Goal: Task Accomplishment & Management: Use online tool/utility

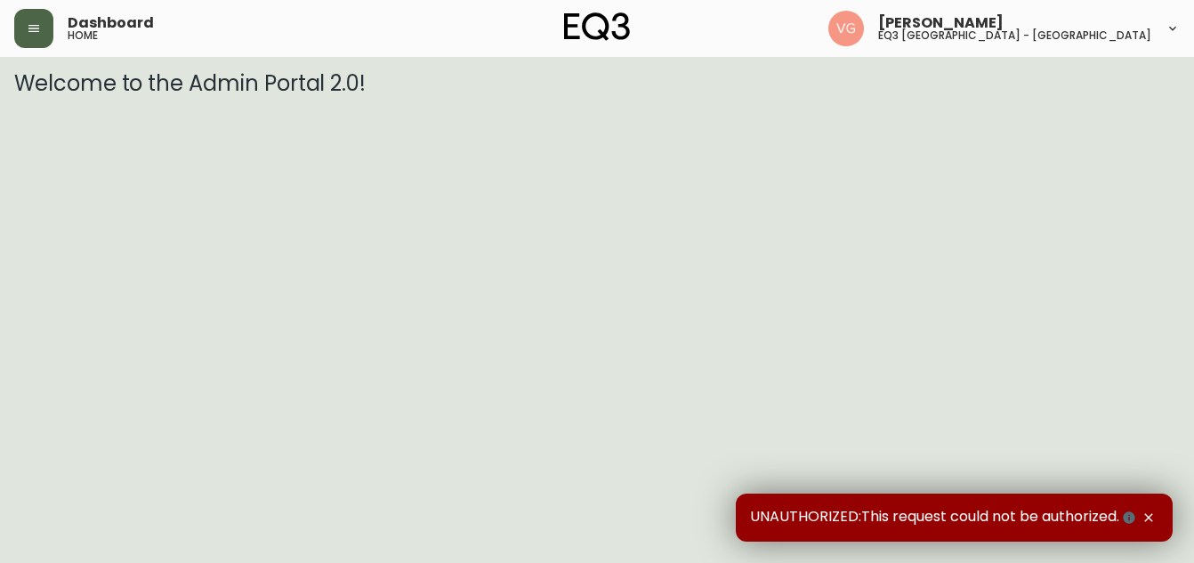
click at [40, 25] on icon "button" at bounding box center [34, 28] width 14 height 14
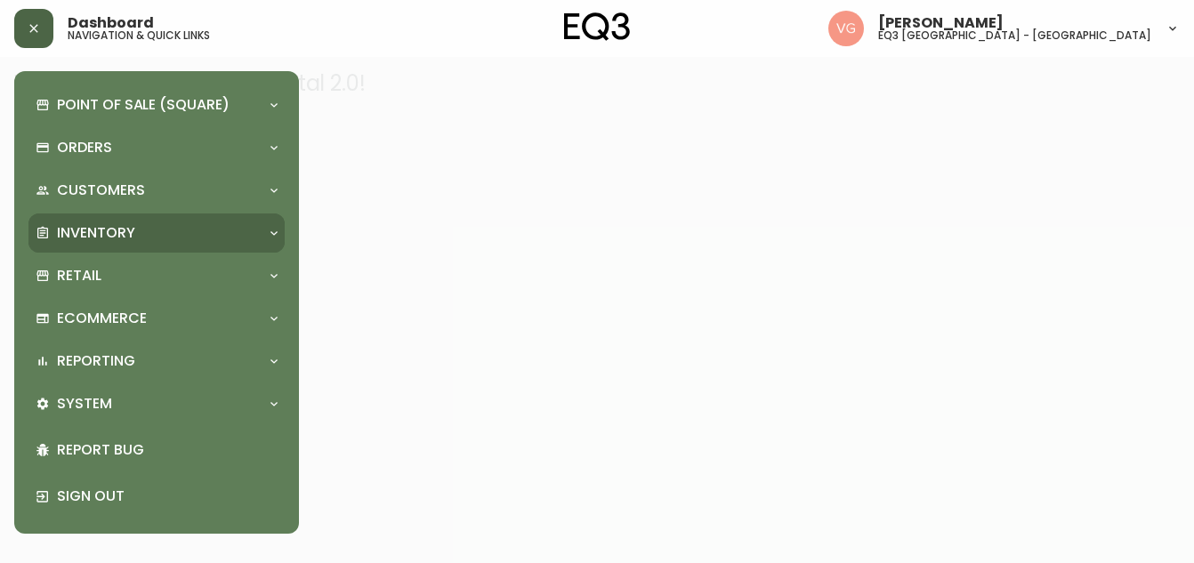
click at [79, 235] on p "Inventory" at bounding box center [96, 233] width 78 height 20
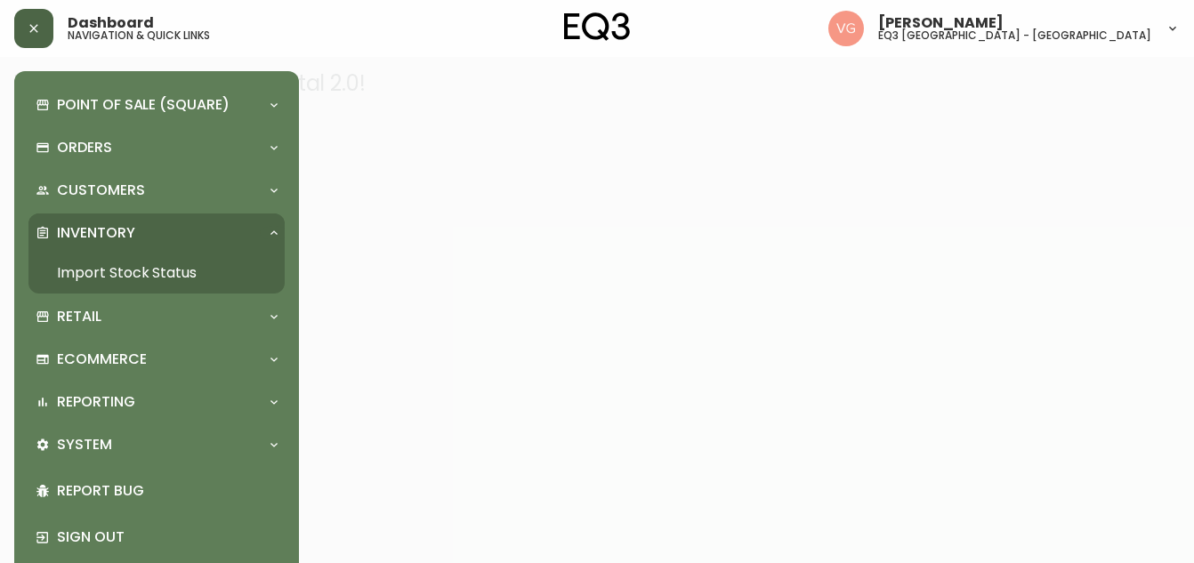
click at [108, 272] on link "Import Stock Status" at bounding box center [156, 273] width 256 height 41
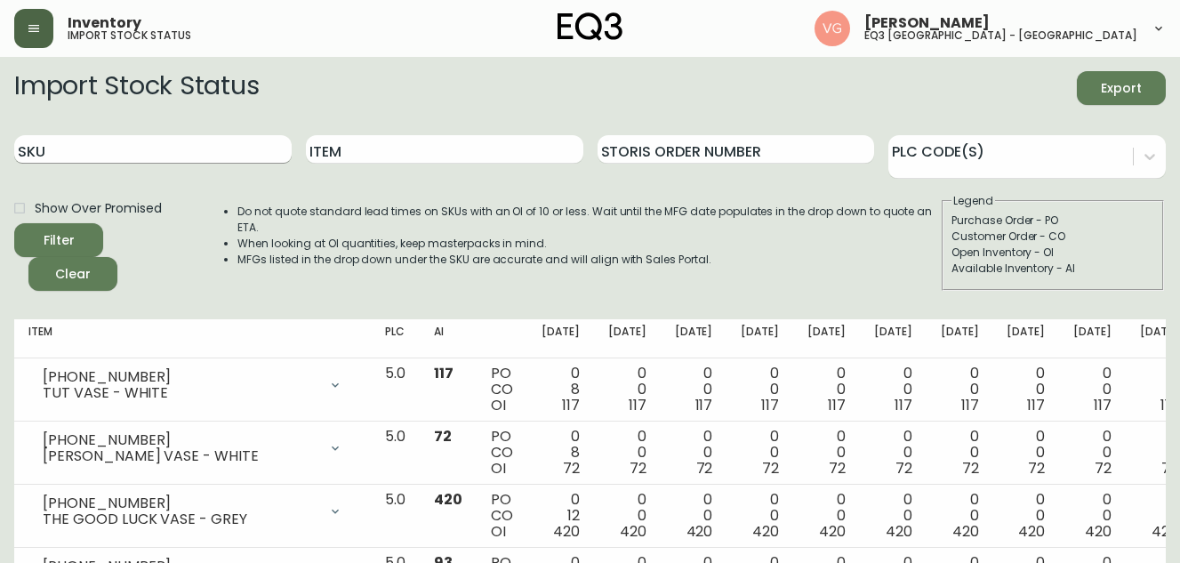
click at [144, 153] on input "SKU" at bounding box center [152, 149] width 277 height 28
click at [14, 223] on button "Filter" at bounding box center [58, 240] width 89 height 34
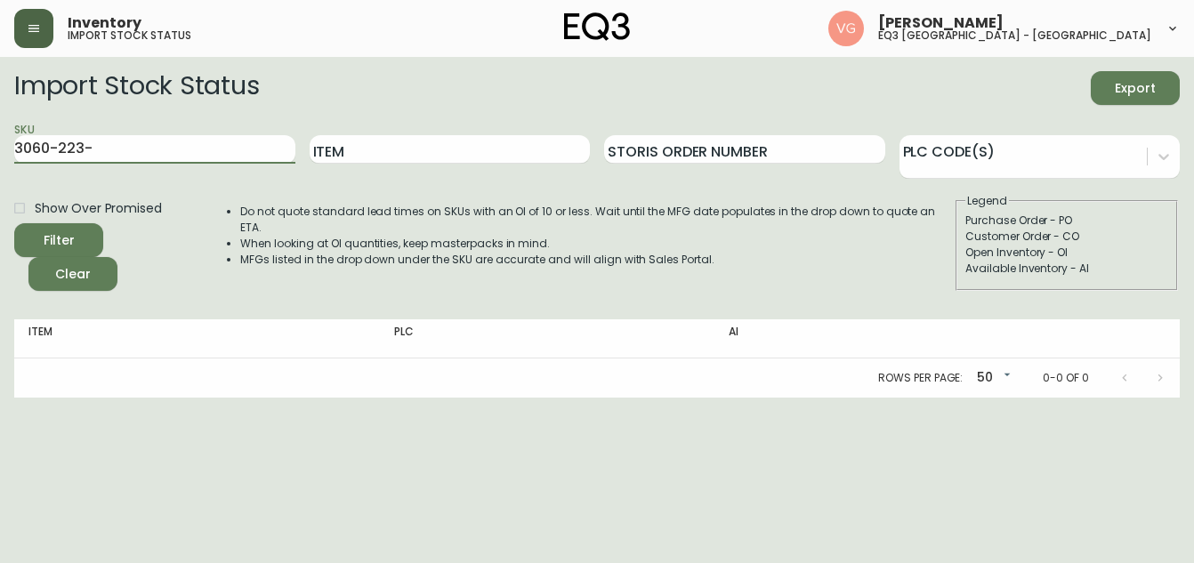
click at [14, 223] on button "Filter" at bounding box center [58, 240] width 89 height 34
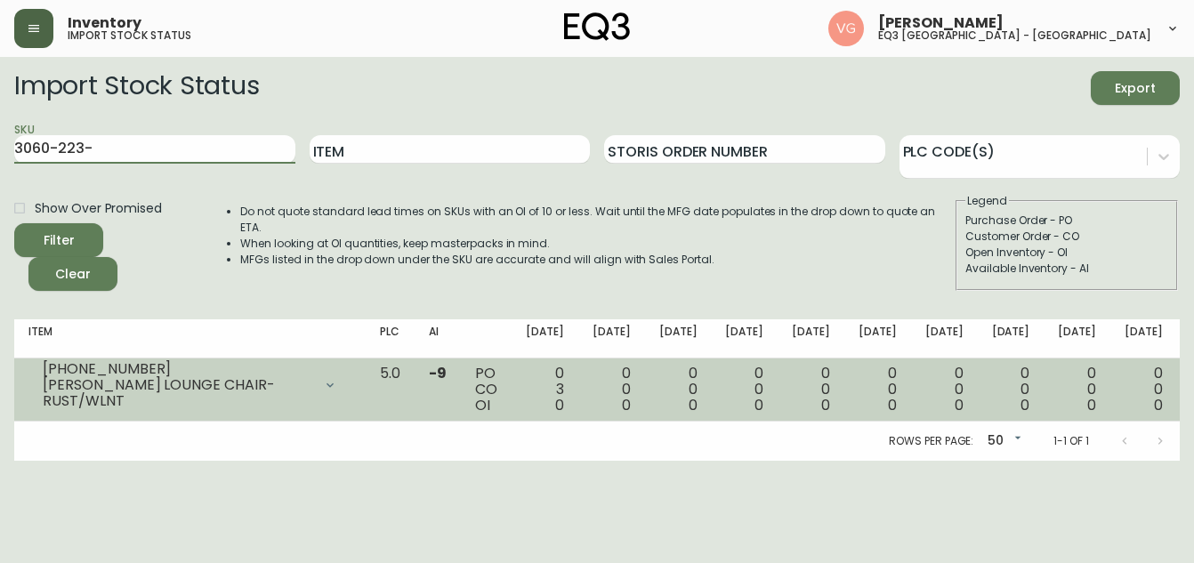
click at [475, 370] on div "PO CO OI" at bounding box center [486, 390] width 22 height 48
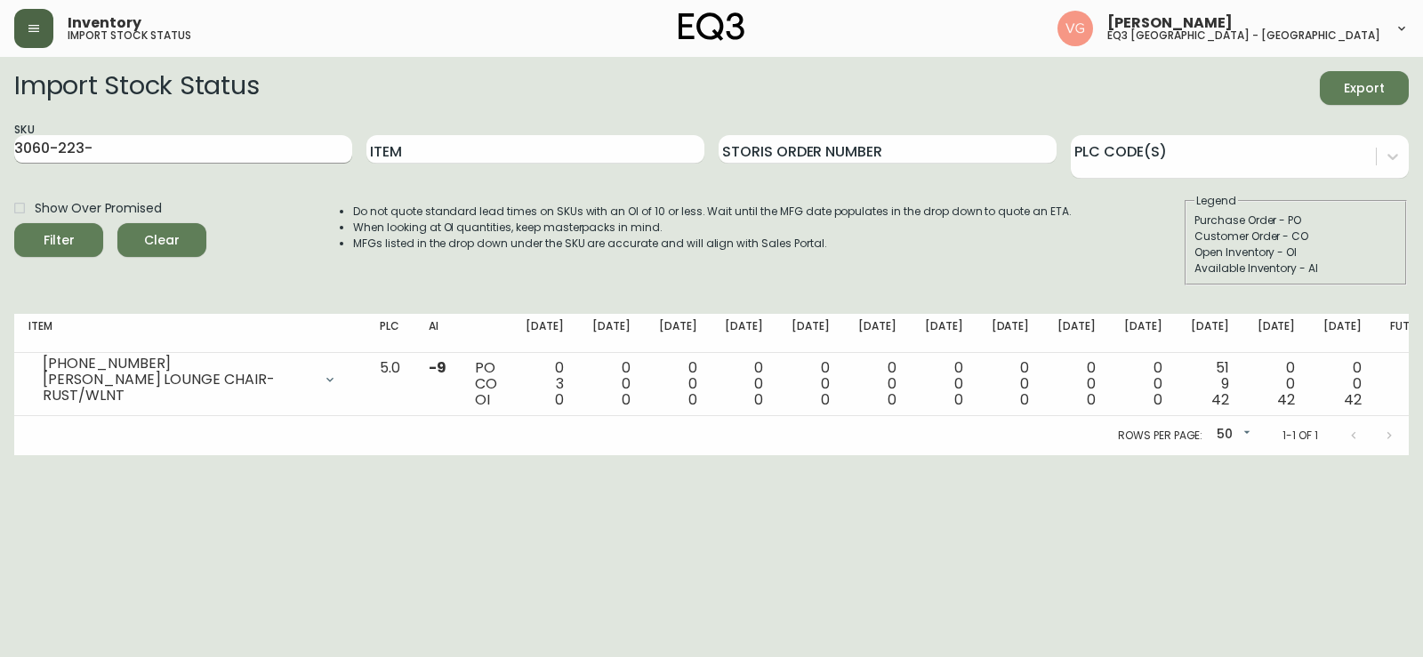
click at [125, 139] on input "3060-223-" at bounding box center [183, 149] width 338 height 28
type input "3"
click at [438, 152] on input "Item" at bounding box center [535, 149] width 338 height 28
type input "[PERSON_NAME]"
click at [14, 223] on button "Filter" at bounding box center [58, 240] width 89 height 34
